Goal: Task Accomplishment & Management: Complete application form

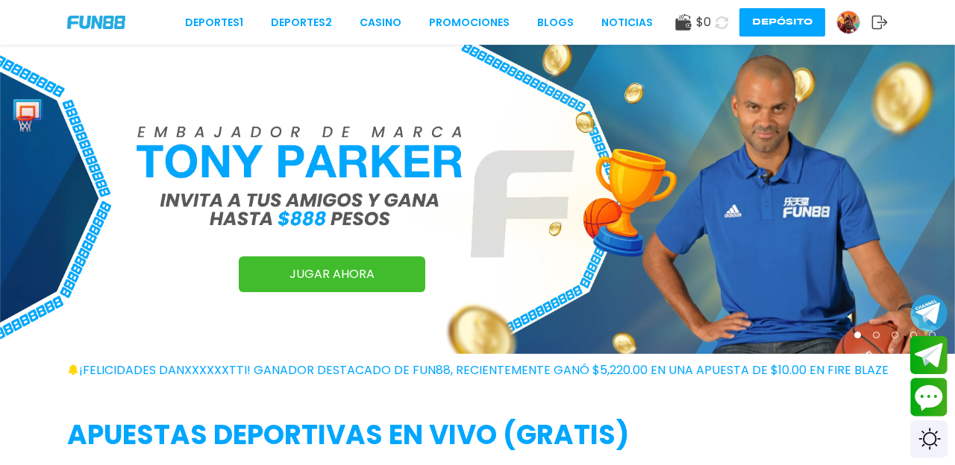
click at [845, 27] on img at bounding box center [848, 22] width 22 height 22
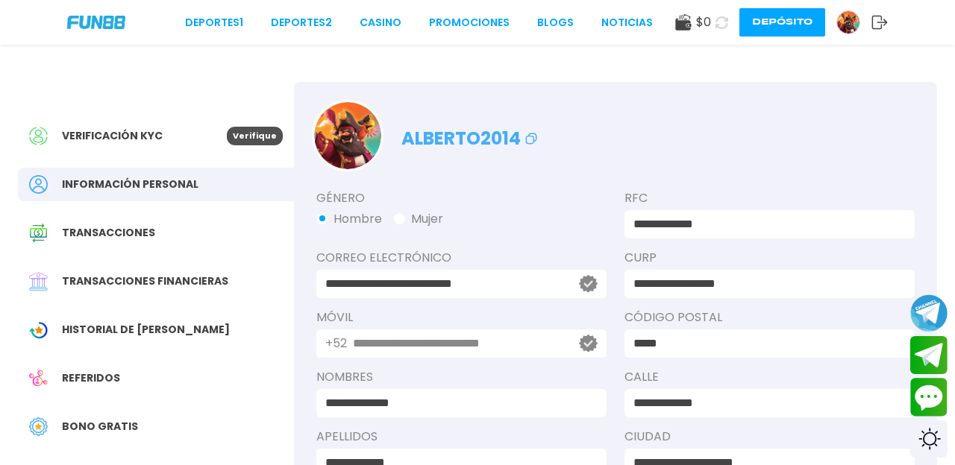
click at [116, 134] on span "Verificación KYC" at bounding box center [112, 136] width 101 height 16
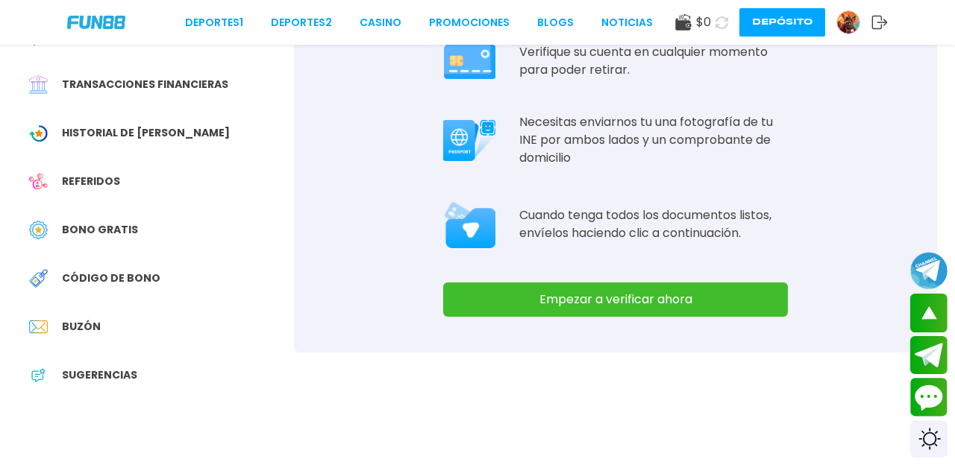
scroll to position [200, 0]
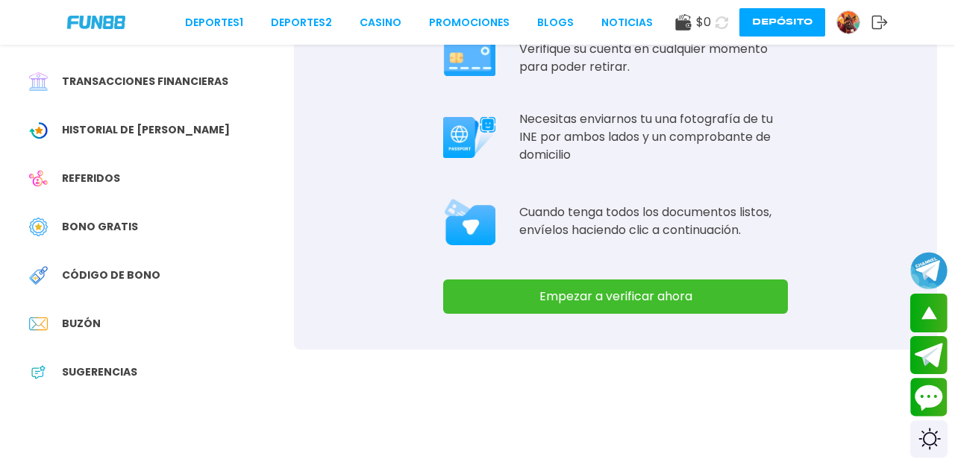
click at [553, 292] on button "Empezar a verificar ahora" at bounding box center [615, 297] width 345 height 34
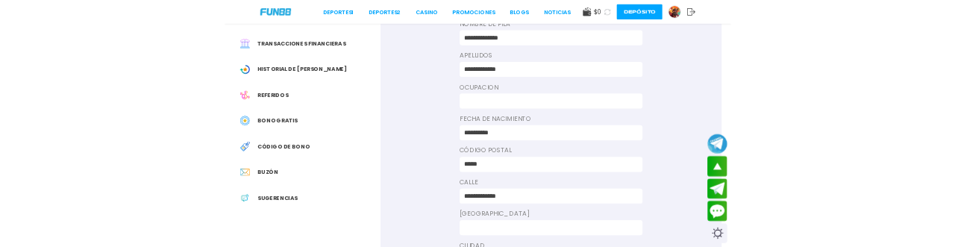
scroll to position [0, 0]
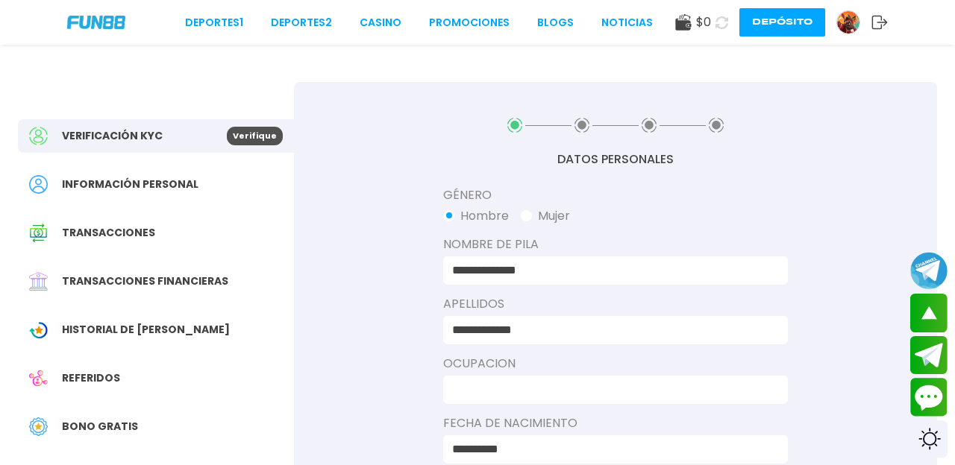
click at [553, 389] on input at bounding box center [611, 390] width 318 height 18
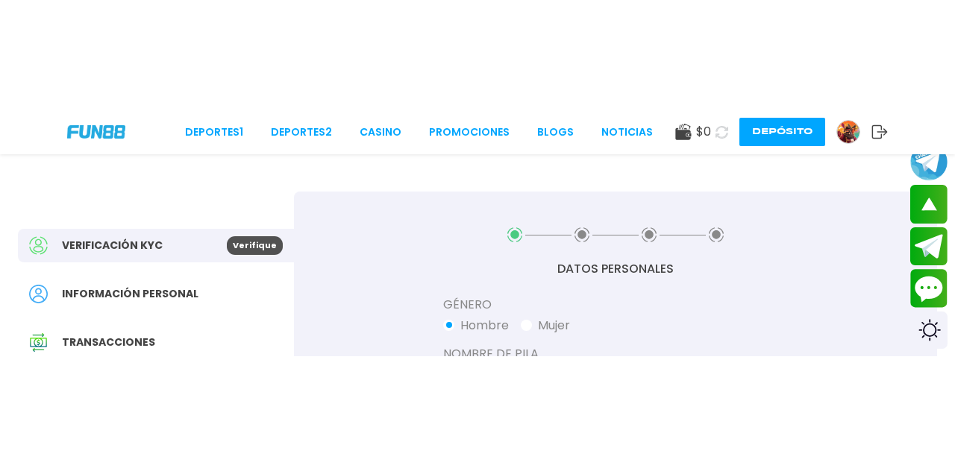
scroll to position [266, 0]
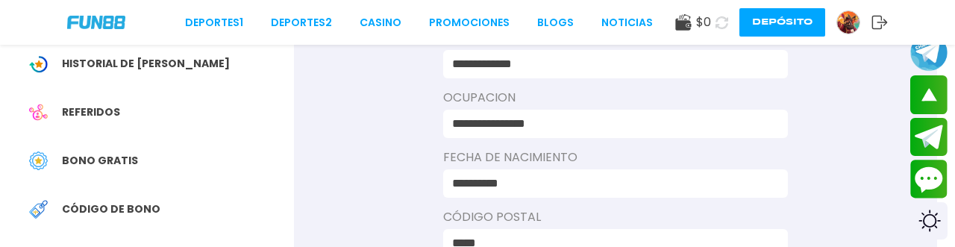
type input "**********"
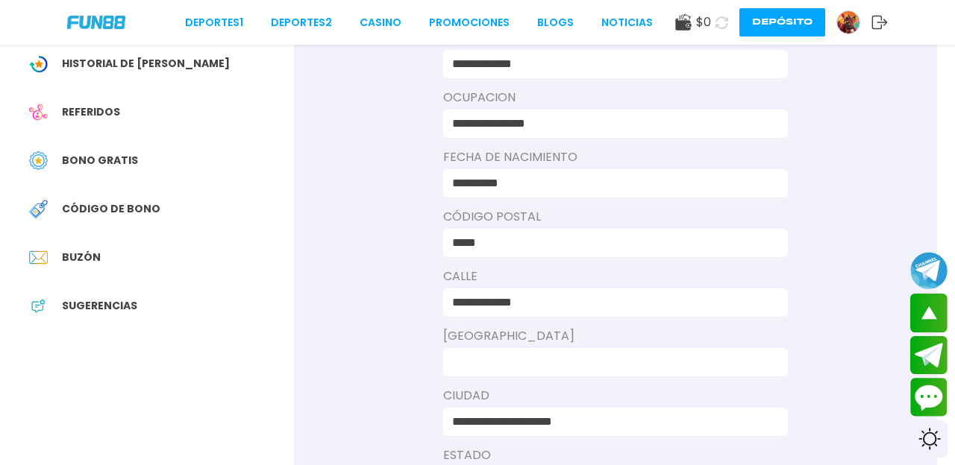
click at [553, 359] on input at bounding box center [611, 363] width 318 height 18
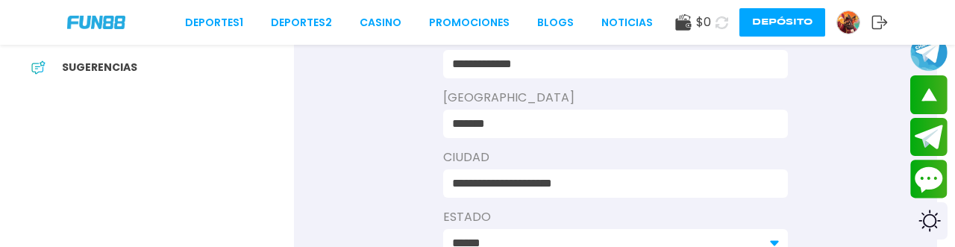
type input "*******"
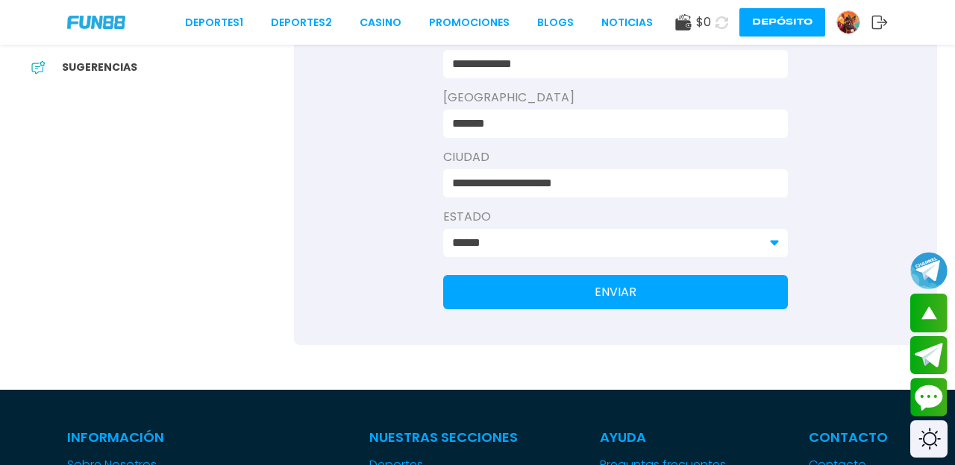
click at [553, 299] on button "ENVIAR" at bounding box center [615, 292] width 345 height 34
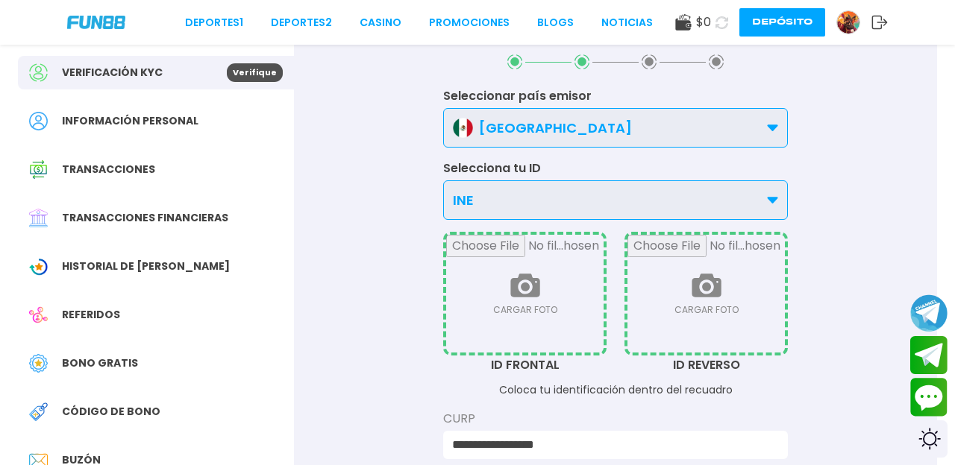
scroll to position [0, 0]
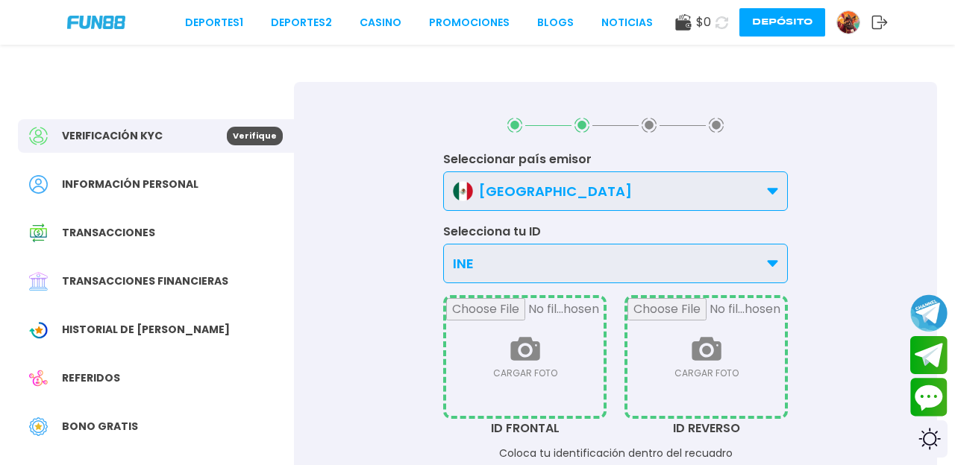
click at [534, 349] on input "file" at bounding box center [524, 357] width 157 height 118
click at [660, 263] on div "INE" at bounding box center [615, 264] width 345 height 40
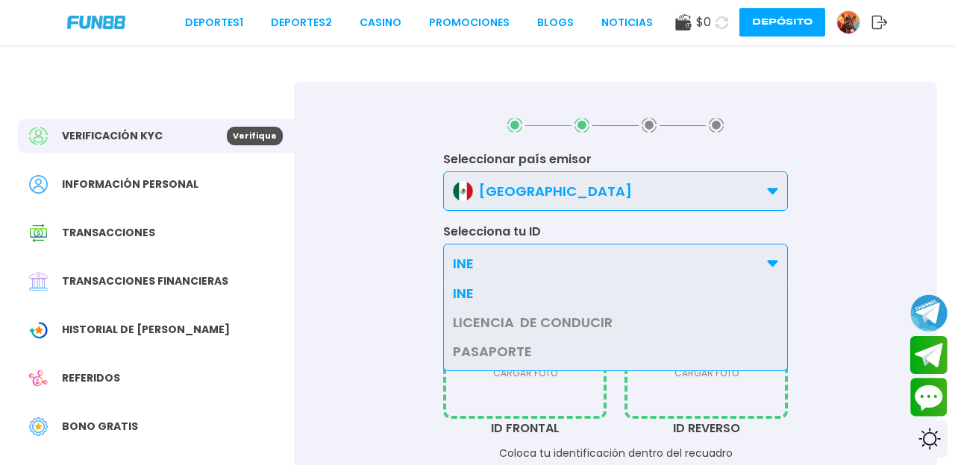
click at [461, 288] on p "INE" at bounding box center [463, 293] width 21 height 20
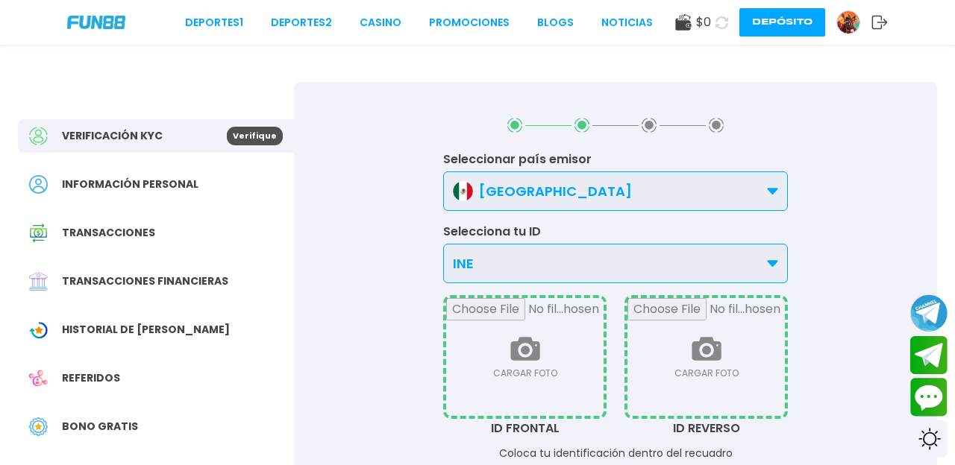
click at [668, 377] on input "file" at bounding box center [705, 357] width 157 height 118
click at [122, 436] on div "Bono Gratis" at bounding box center [156, 427] width 276 height 34
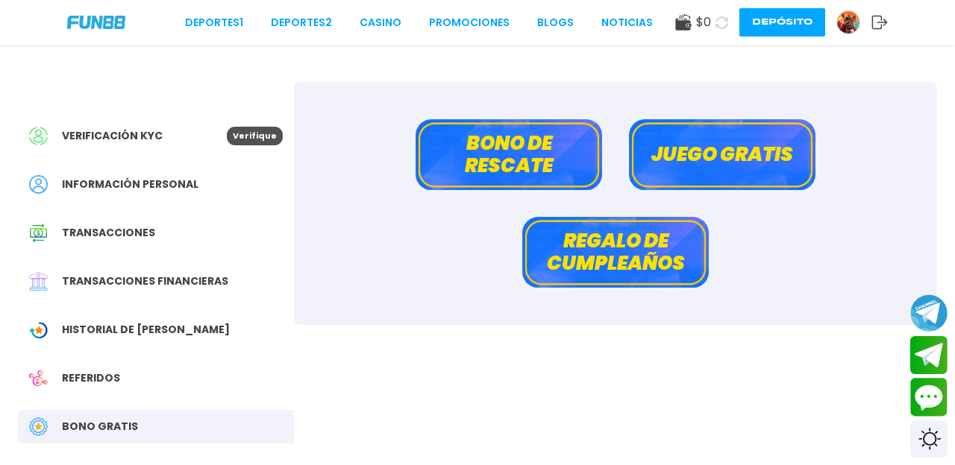
click at [721, 148] on button "Juego gratis" at bounding box center [722, 154] width 186 height 71
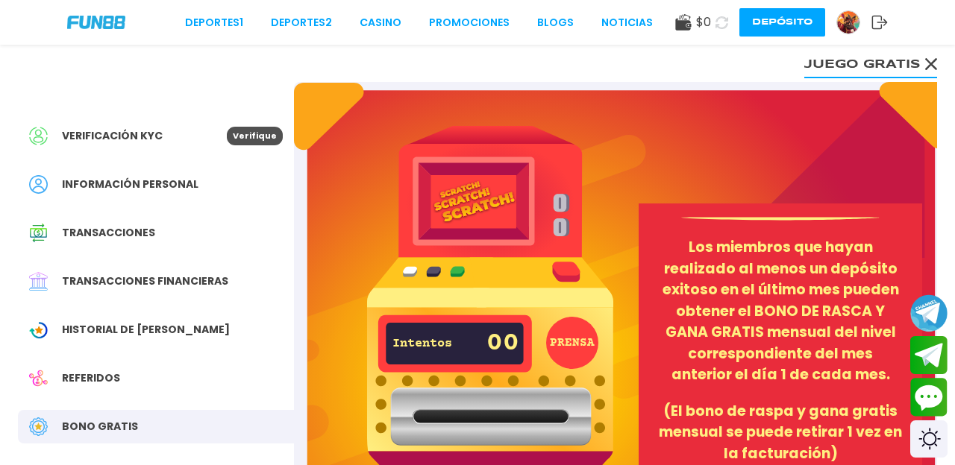
click at [443, 178] on img at bounding box center [490, 325] width 246 height 398
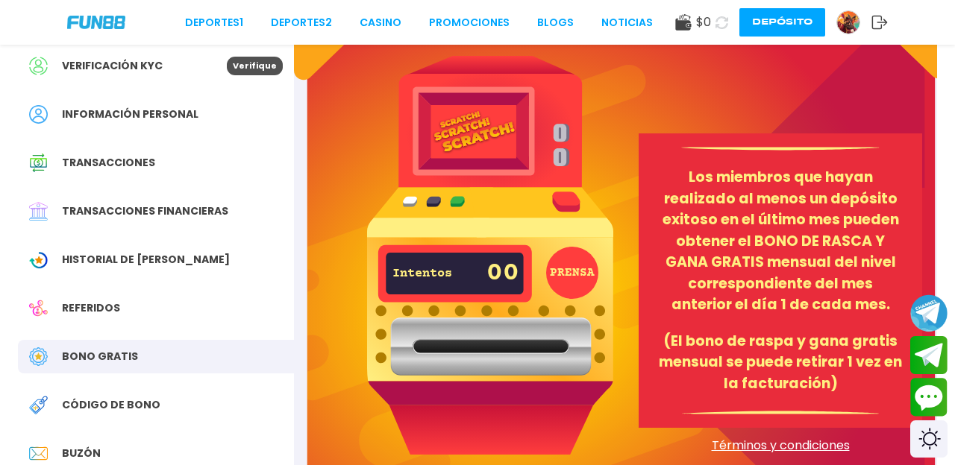
scroll to position [76, 0]
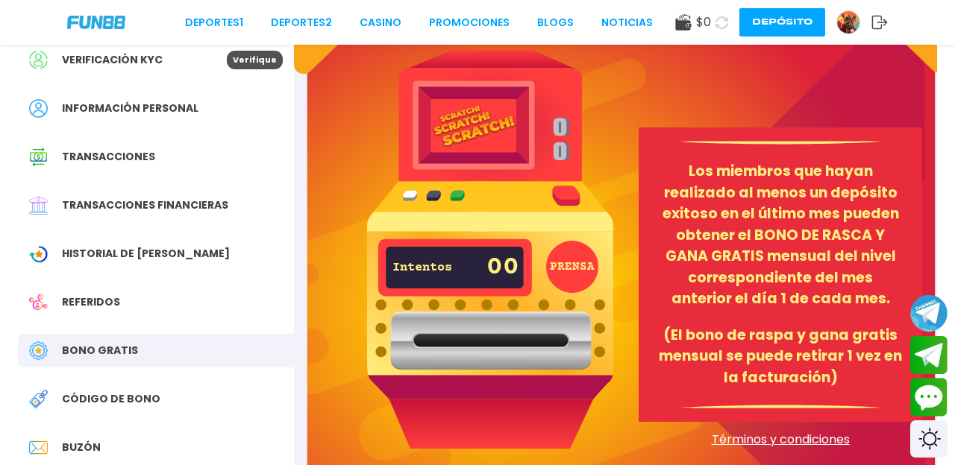
click at [473, 139] on img at bounding box center [490, 249] width 246 height 398
click at [574, 190] on img at bounding box center [490, 249] width 246 height 398
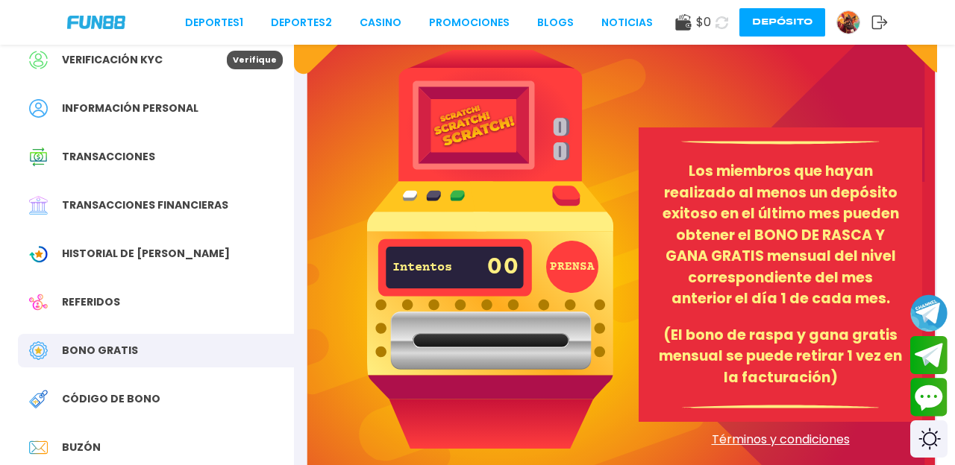
click at [564, 190] on img at bounding box center [490, 249] width 246 height 398
click at [564, 260] on button "PRENSA" at bounding box center [572, 267] width 52 height 52
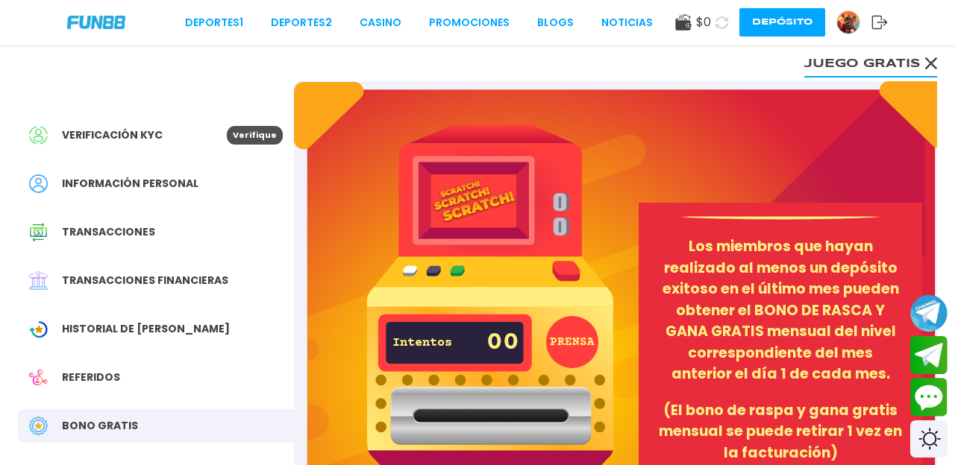
scroll to position [0, 0]
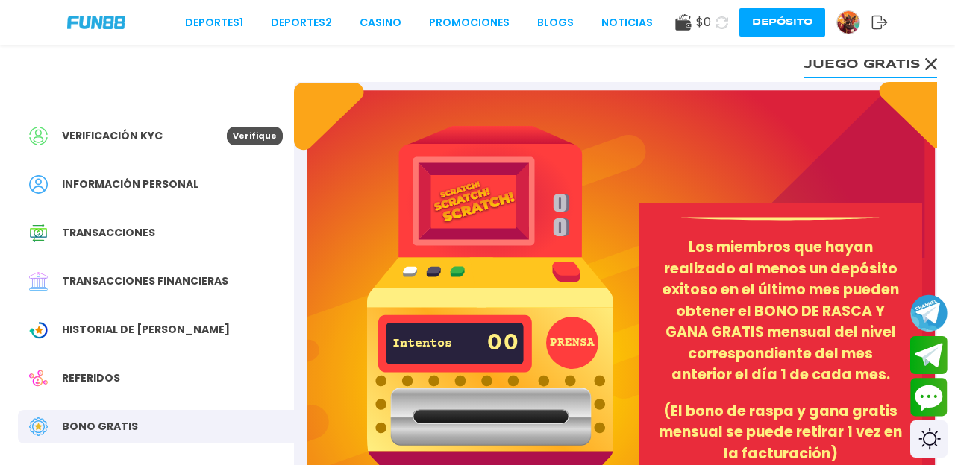
click at [116, 439] on div "Bono Gratis" at bounding box center [156, 427] width 276 height 34
click at [126, 377] on div "Referidos" at bounding box center [156, 379] width 276 height 34
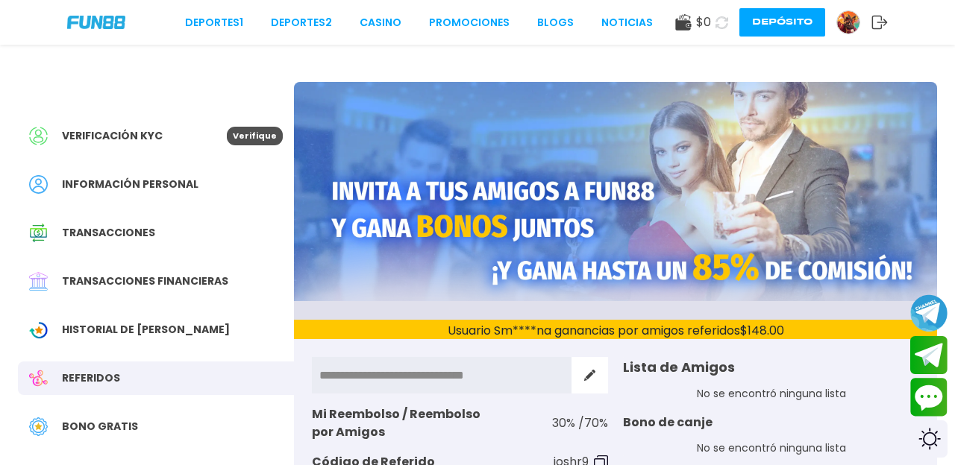
click at [126, 427] on span "Bono Gratis" at bounding box center [100, 427] width 76 height 16
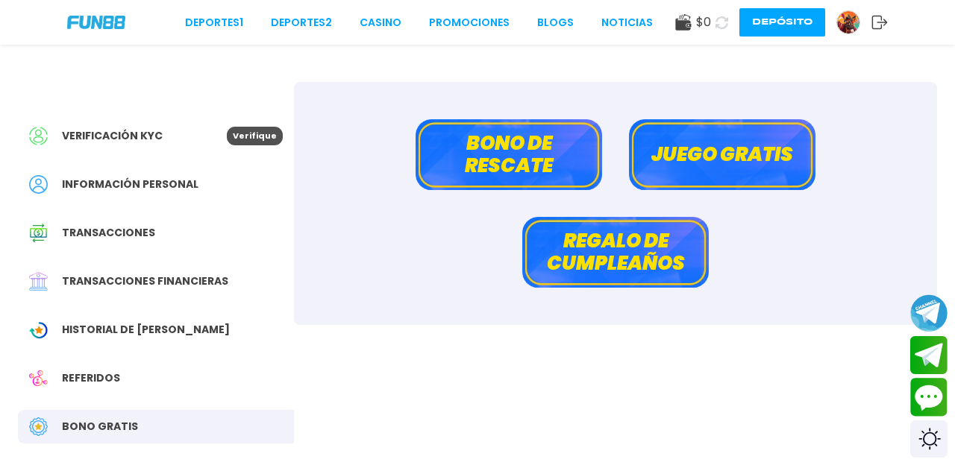
click at [474, 147] on button "Bono de rescate" at bounding box center [508, 154] width 186 height 71
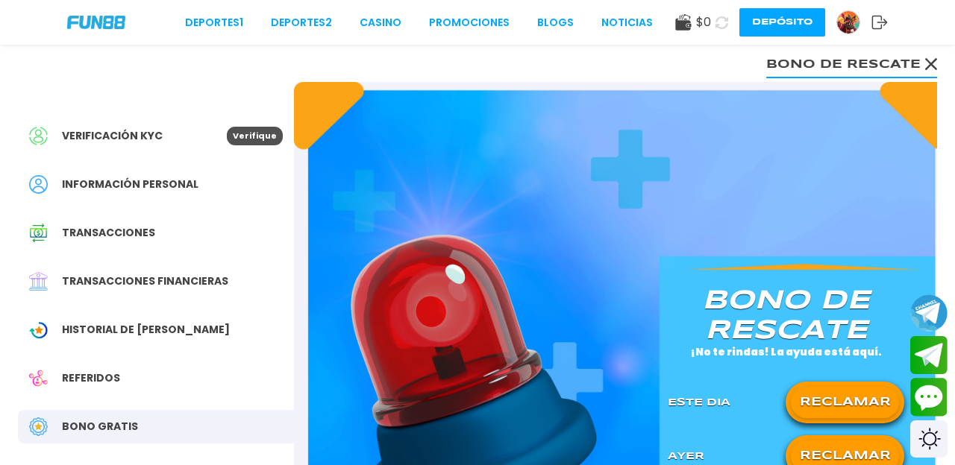
click at [823, 455] on button "RECLAMAR" at bounding box center [845, 456] width 108 height 31
click at [823, 406] on button "RECLAMAR" at bounding box center [845, 402] width 108 height 31
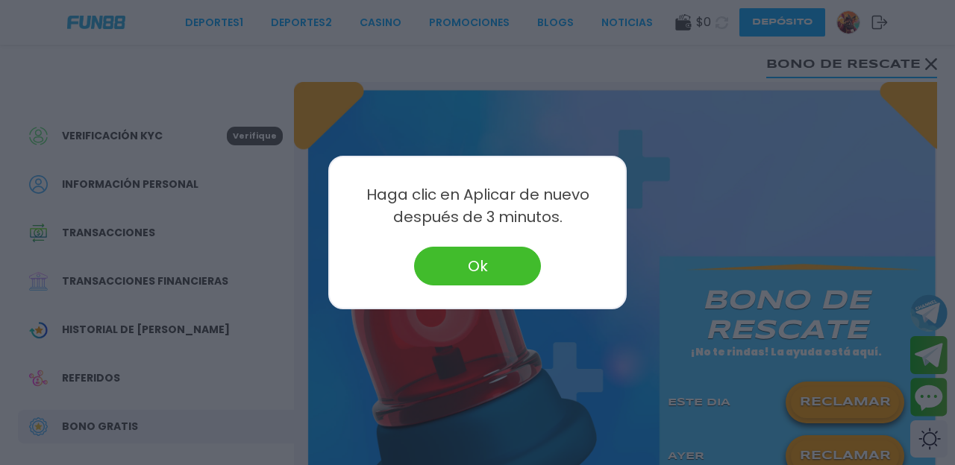
click at [435, 260] on button "Ok" at bounding box center [477, 266] width 127 height 39
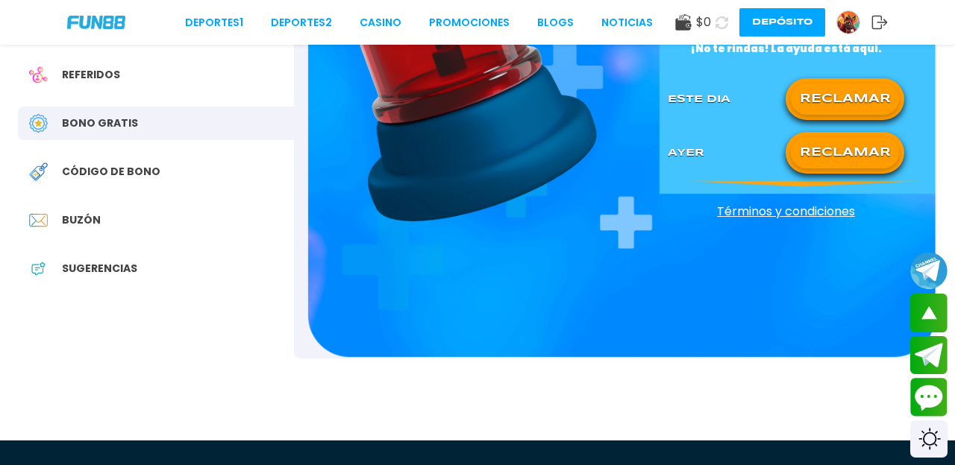
scroll to position [307, 0]
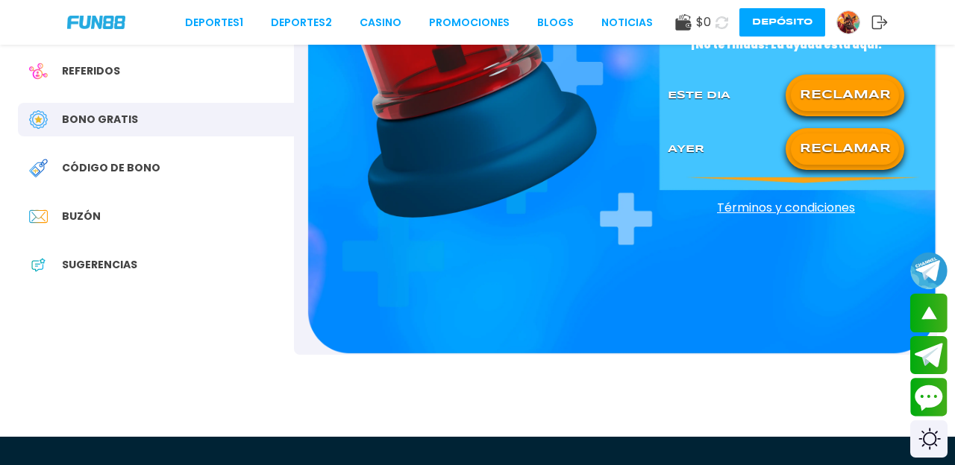
click at [848, 107] on button "RECLAMAR" at bounding box center [845, 95] width 108 height 31
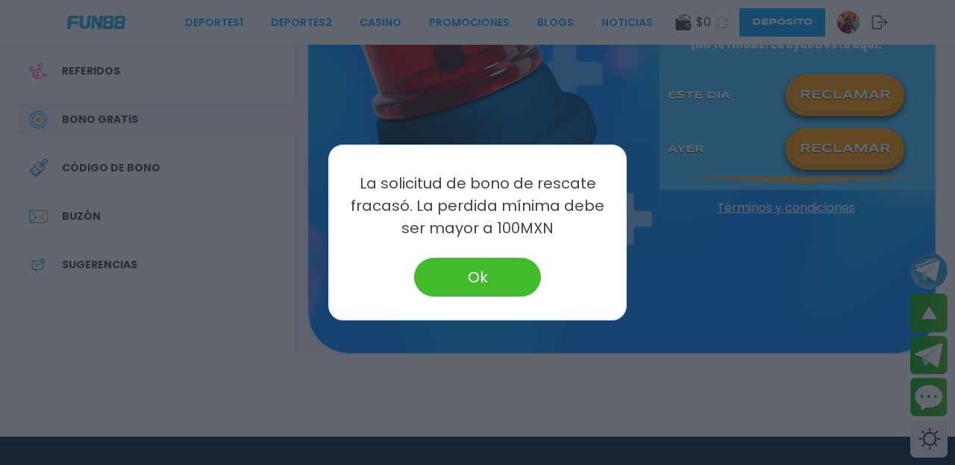
click at [492, 273] on button "Ok" at bounding box center [477, 277] width 127 height 39
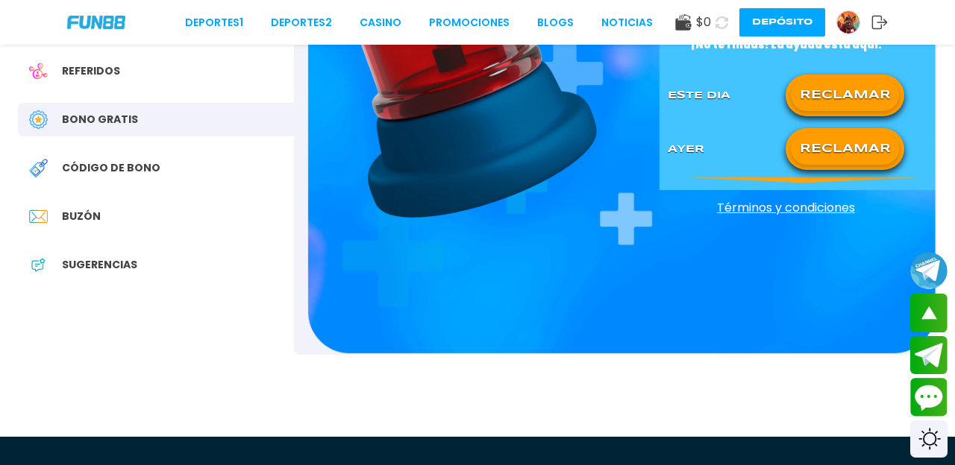
click at [63, 167] on span "Código de bono" at bounding box center [111, 168] width 98 height 16
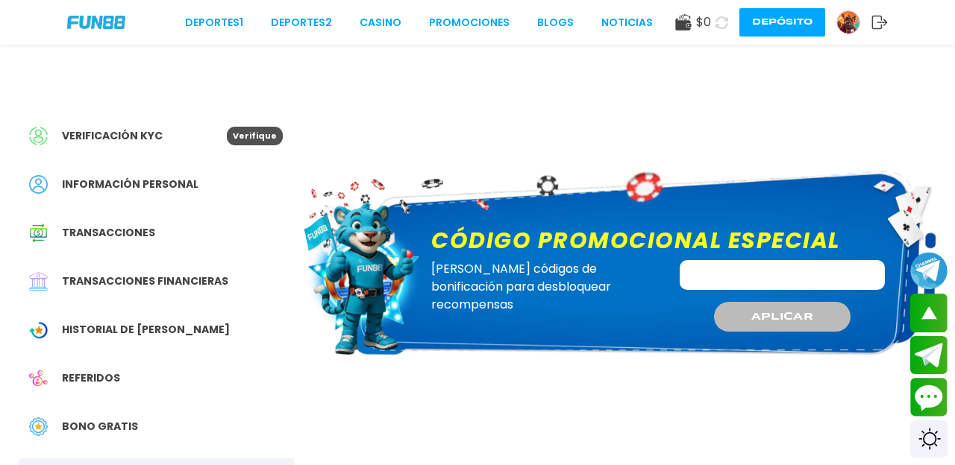
click at [727, 269] on input "Código promocional especial" at bounding box center [782, 275] width 205 height 30
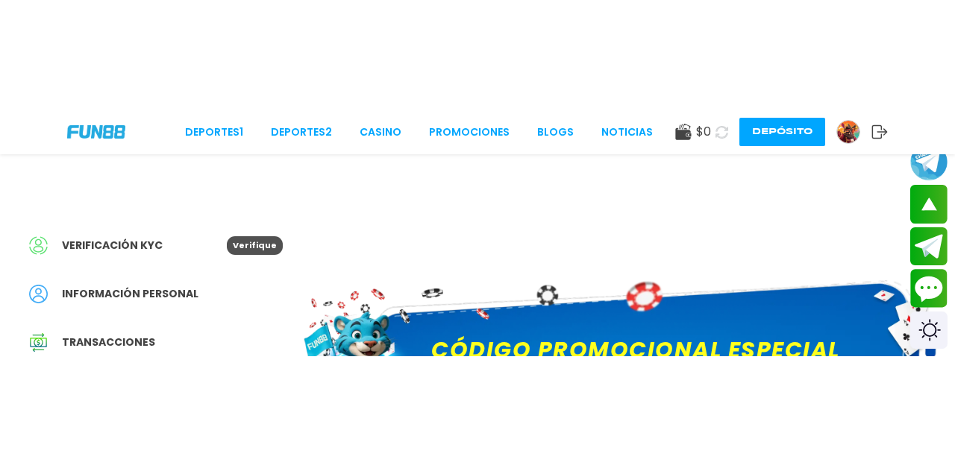
scroll to position [151, 0]
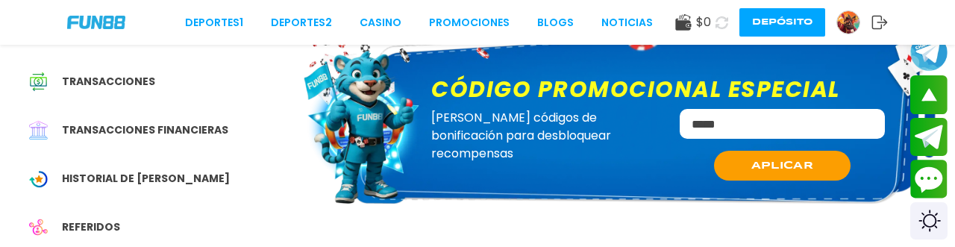
type input "*****"
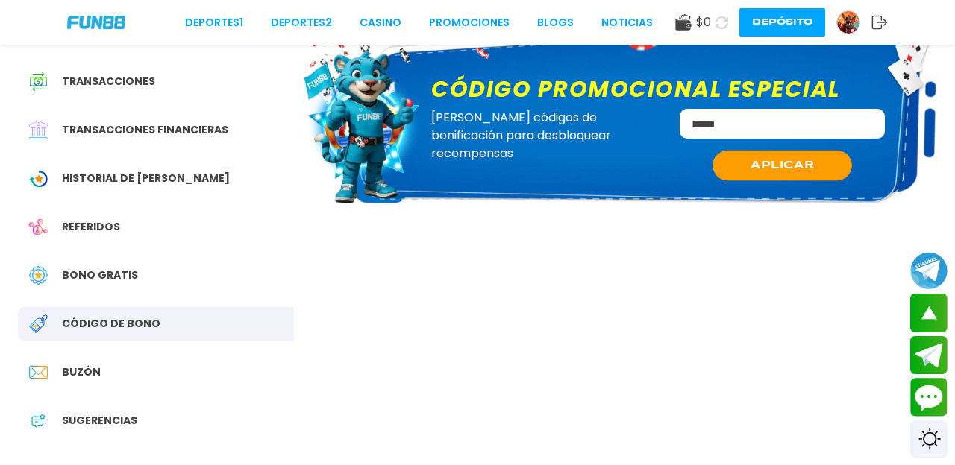
click at [747, 167] on button "APLICAR" at bounding box center [781, 166] width 139 height 31
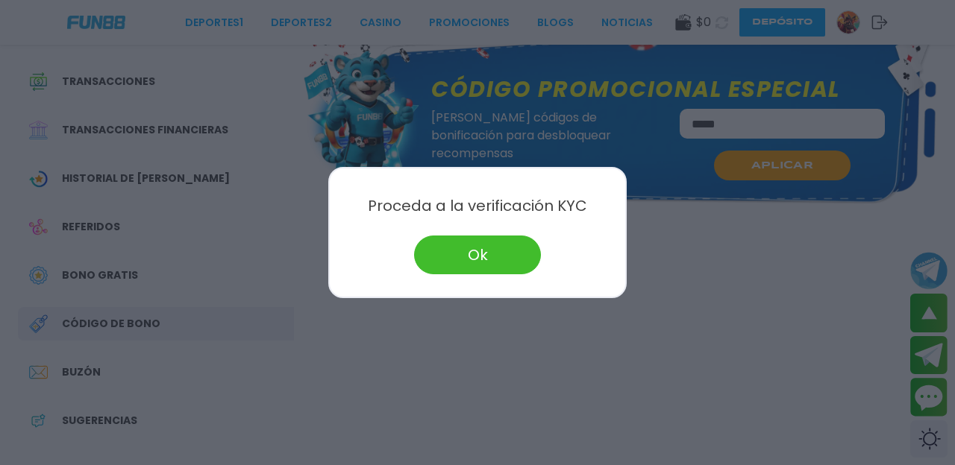
click at [468, 293] on div "Proceda a la verificación KYC Ok" at bounding box center [477, 232] width 298 height 131
click at [468, 254] on button "Ok" at bounding box center [477, 255] width 127 height 39
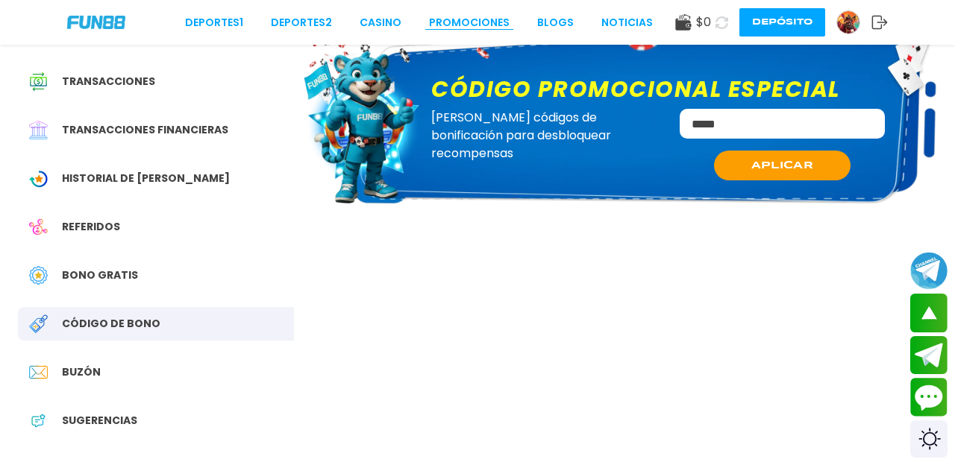
click at [468, 17] on link "Promociones" at bounding box center [469, 23] width 81 height 16
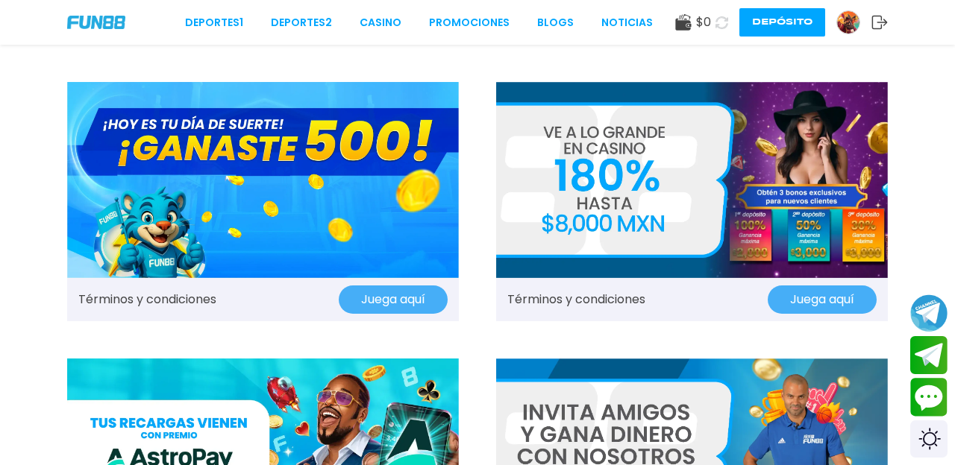
click at [401, 298] on button "Juega aquí" at bounding box center [393, 300] width 109 height 28
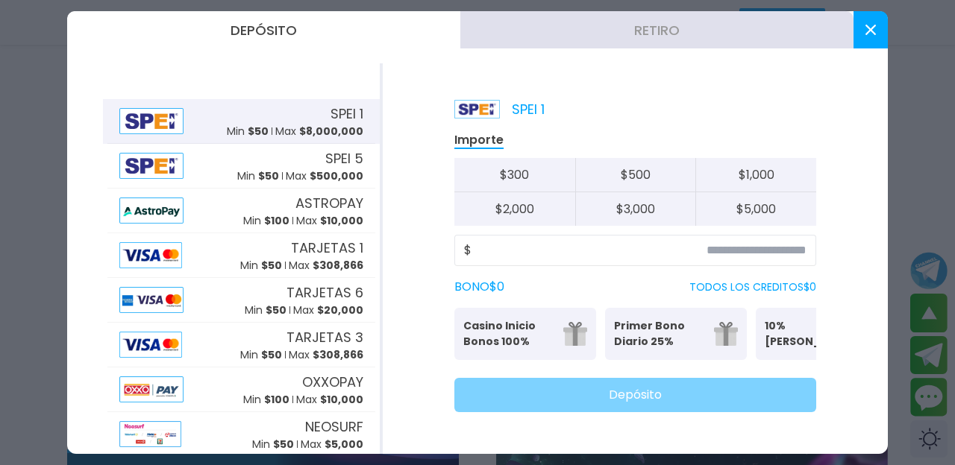
scroll to position [6, 0]
click at [524, 325] on p "Casino Inicio Bonos 100%" at bounding box center [508, 334] width 91 height 31
click at [873, 25] on icon at bounding box center [870, 30] width 10 height 10
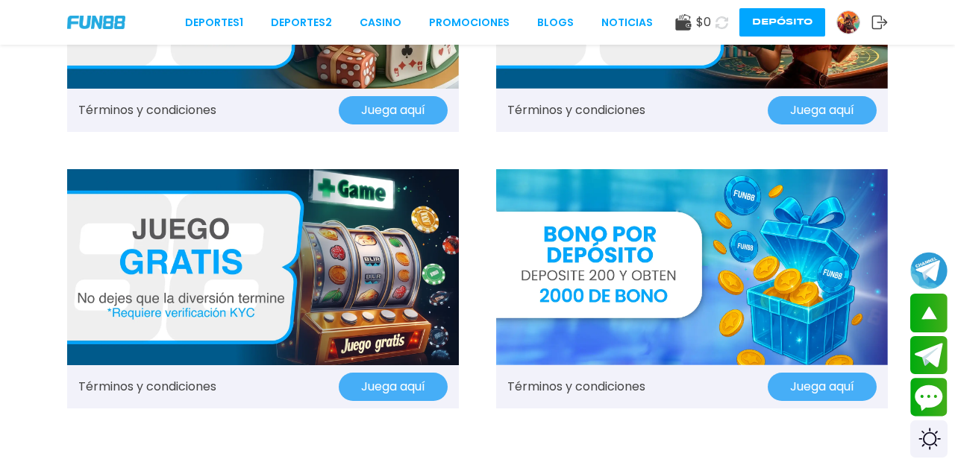
scroll to position [1571, 0]
click at [415, 382] on button "Juega aquí" at bounding box center [393, 387] width 109 height 28
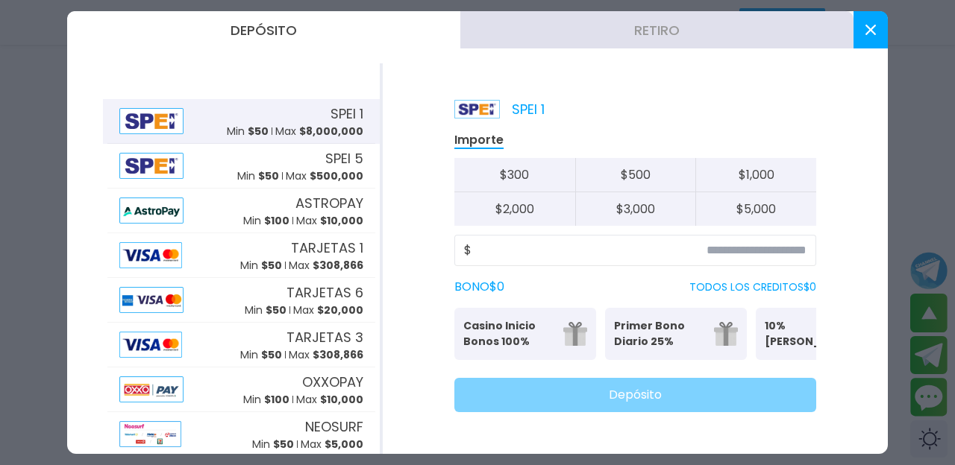
click at [872, 33] on icon at bounding box center [870, 30] width 10 height 10
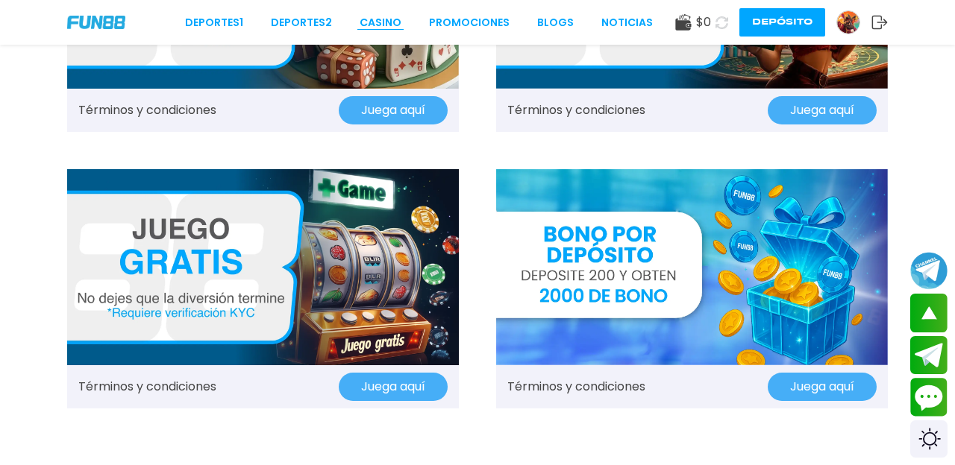
click at [380, 21] on link "CASINO" at bounding box center [381, 23] width 42 height 16
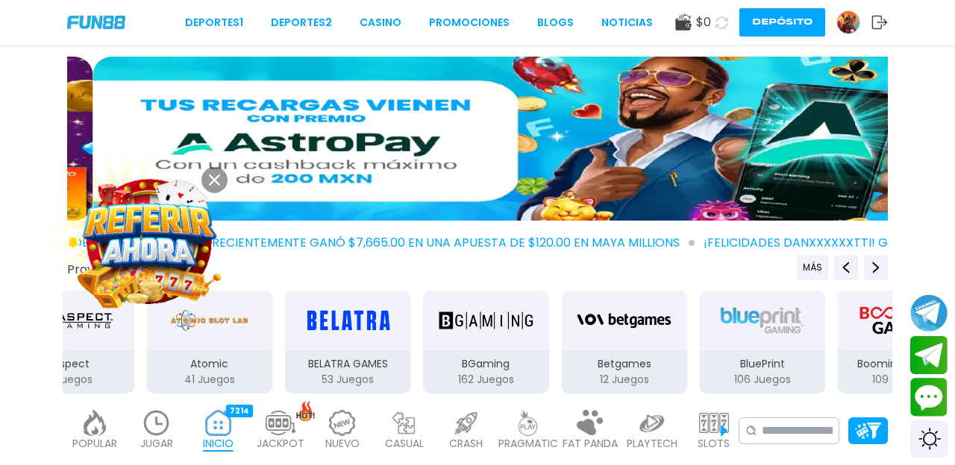
click at [184, 225] on img at bounding box center [149, 242] width 142 height 142
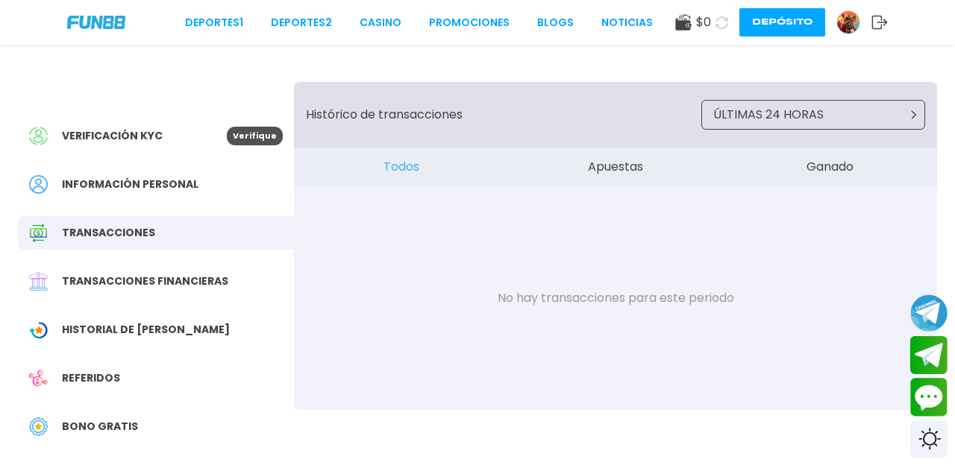
click at [145, 186] on span "Información personal" at bounding box center [130, 185] width 137 height 16
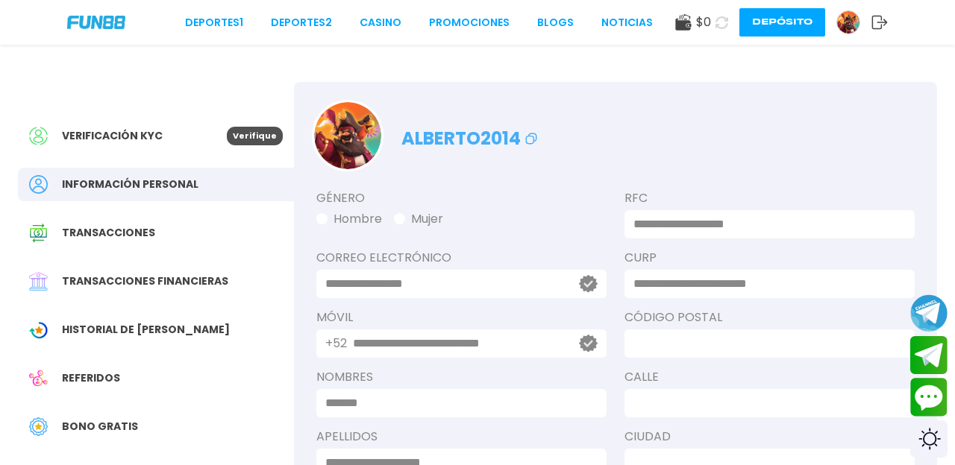
type input "**********"
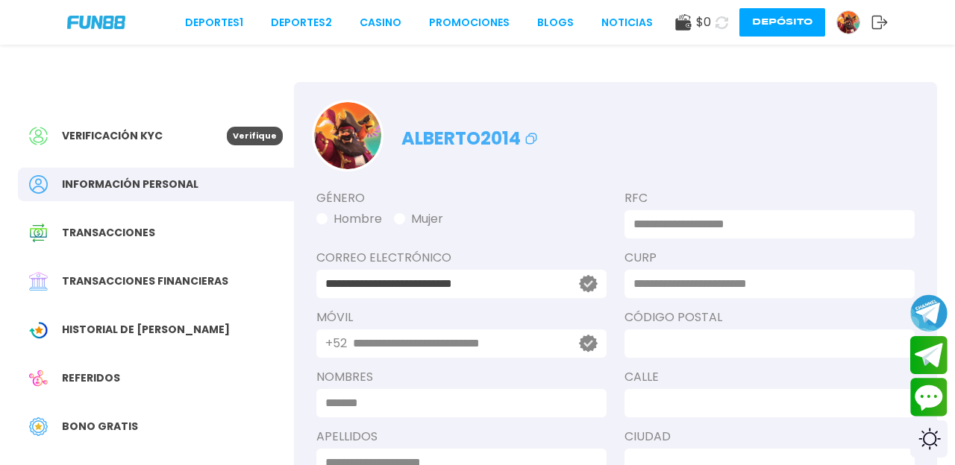
type input "**********"
type input "*****"
type input "**********"
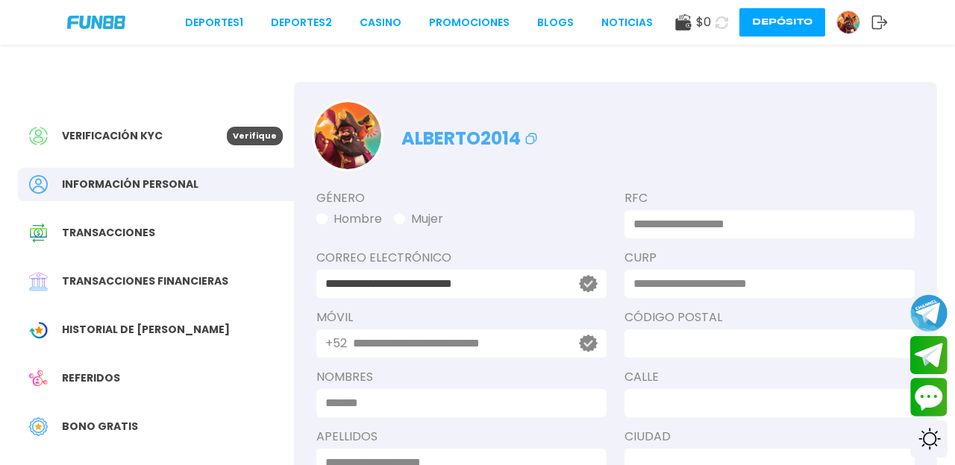
type input "******"
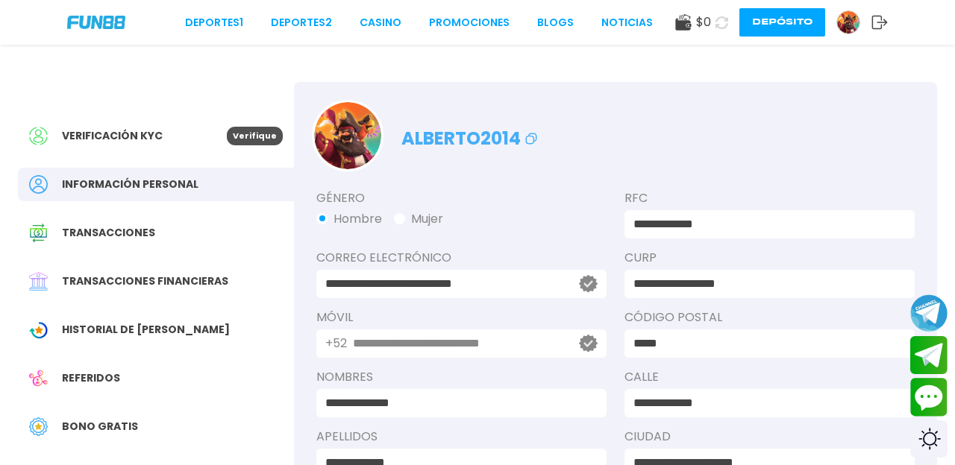
click at [145, 134] on span "Verificación KYC" at bounding box center [112, 136] width 101 height 16
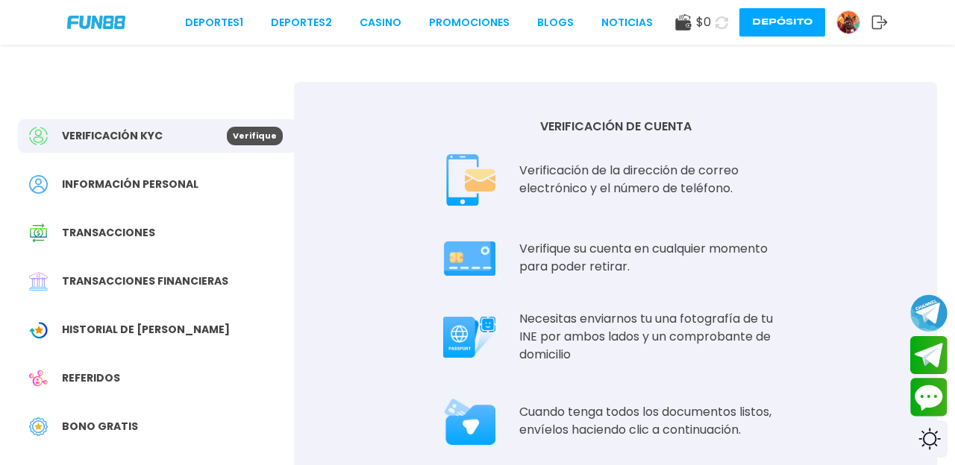
click at [878, 8] on div "$ 0 Depósito" at bounding box center [781, 22] width 213 height 28
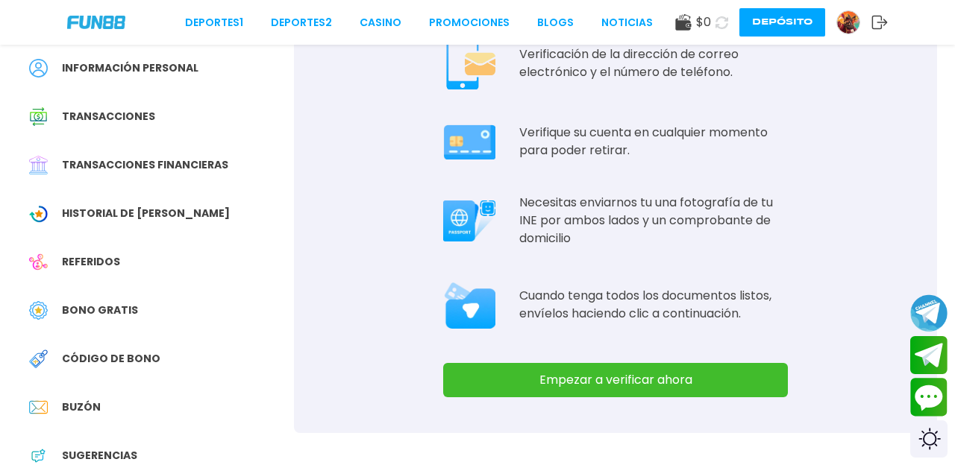
scroll to position [131, 0]
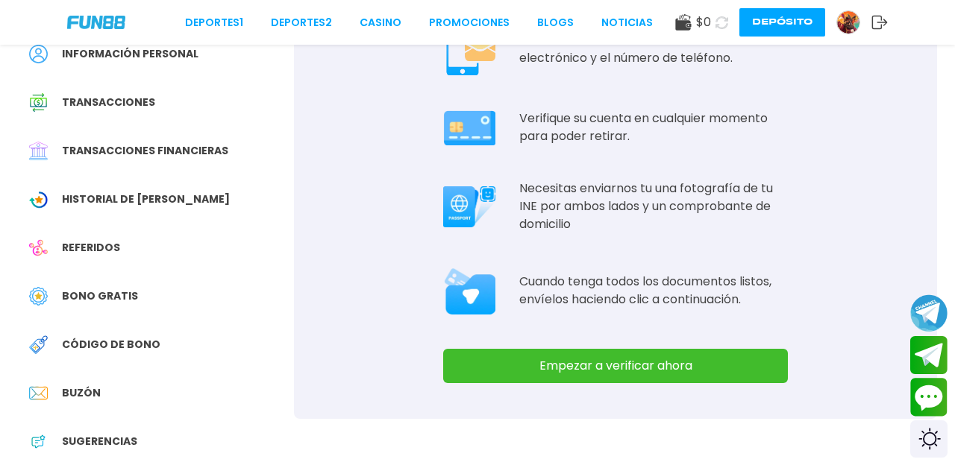
click at [878, 18] on icon at bounding box center [879, 22] width 16 height 15
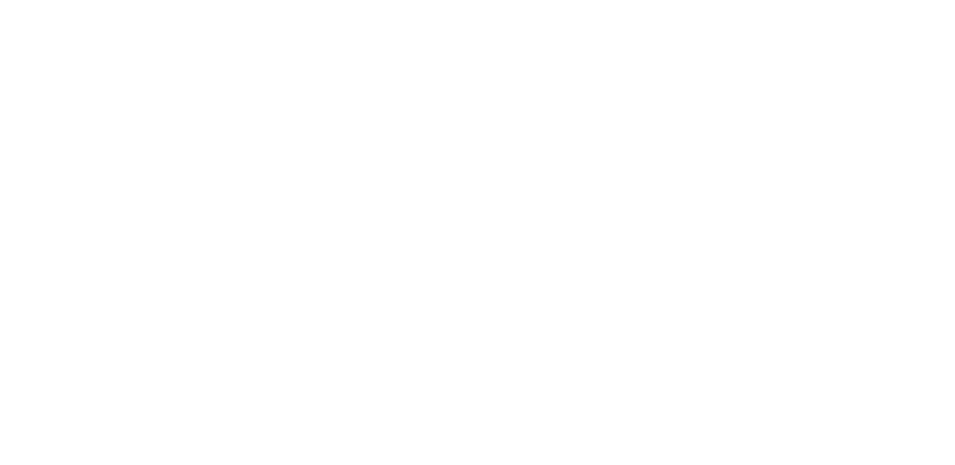
scroll to position [0, 0]
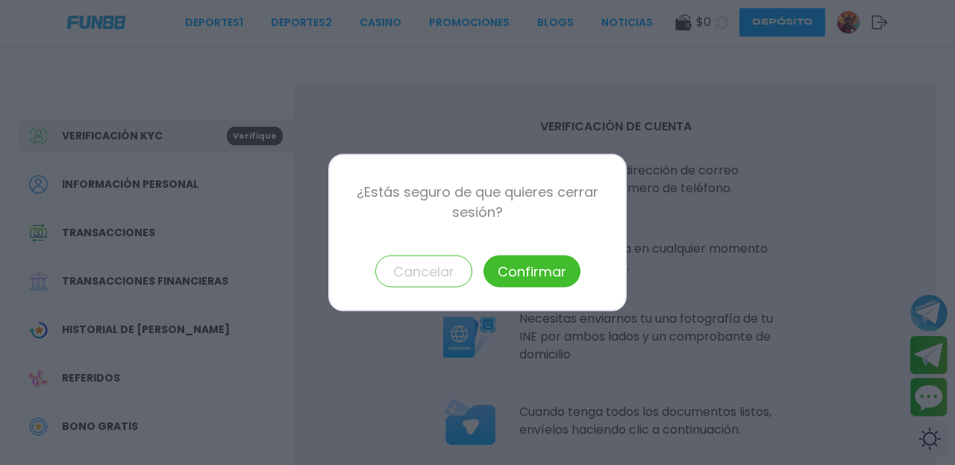
click at [568, 264] on button "Confirmar" at bounding box center [531, 272] width 97 height 32
